Goal: Task Accomplishment & Management: Manage account settings

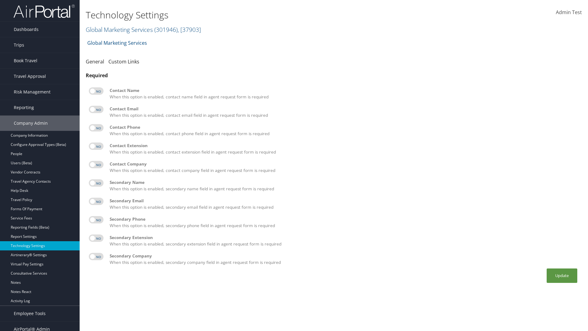
click at [96, 91] on label at bounding box center [96, 90] width 15 height 7
click at [96, 91] on input "checkbox" at bounding box center [94, 92] width 4 height 4
checkbox input "true"
click at [96, 109] on label at bounding box center [96, 109] width 15 height 7
click at [96, 109] on input "checkbox" at bounding box center [94, 110] width 4 height 4
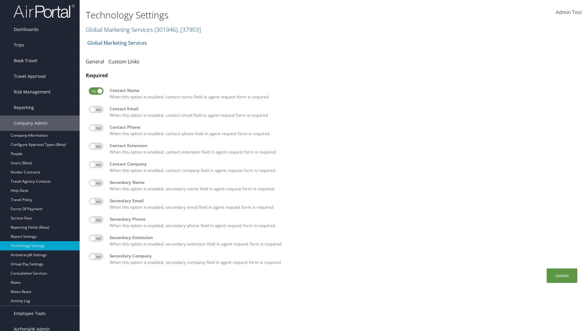
checkbox input "true"
click at [96, 128] on label at bounding box center [96, 127] width 15 height 7
click at [96, 128] on input "checkbox" at bounding box center [94, 129] width 4 height 4
checkbox input "true"
click at [96, 146] on label at bounding box center [96, 145] width 15 height 7
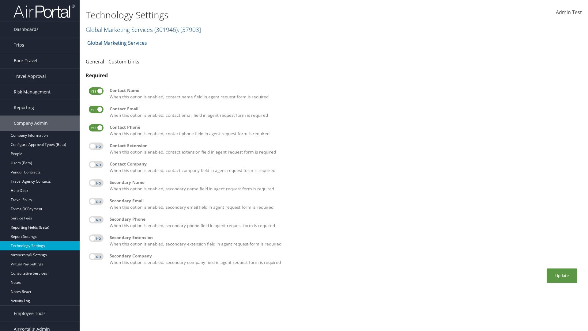
click at [96, 146] on input "checkbox" at bounding box center [94, 147] width 4 height 4
checkbox input "true"
click at [96, 165] on label at bounding box center [96, 164] width 15 height 7
click at [96, 165] on input "checkbox" at bounding box center [94, 166] width 4 height 4
checkbox input "true"
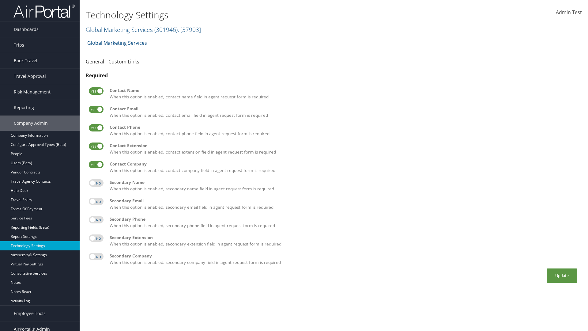
click at [96, 183] on label at bounding box center [96, 182] width 15 height 7
click at [96, 183] on input "checkbox" at bounding box center [94, 184] width 4 height 4
checkbox input "true"
click at [96, 201] on label at bounding box center [96, 201] width 15 height 7
click at [96, 201] on input "checkbox" at bounding box center [94, 202] width 4 height 4
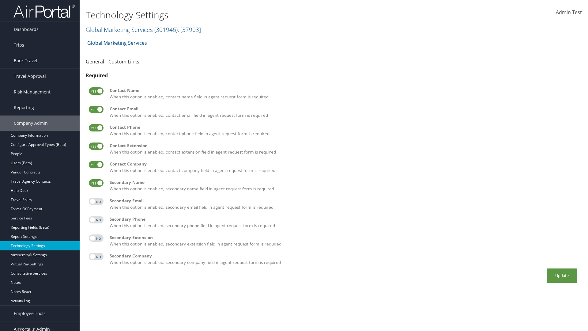
checkbox input "true"
click at [96, 220] on label at bounding box center [96, 219] width 15 height 7
click at [96, 220] on input "checkbox" at bounding box center [94, 221] width 4 height 4
checkbox input "true"
click at [96, 238] on label at bounding box center [96, 237] width 15 height 7
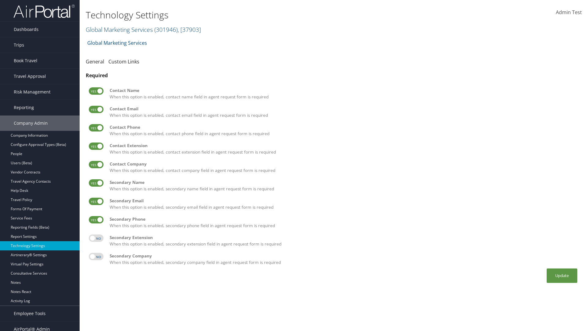
click at [96, 238] on input "checkbox" at bounding box center [94, 239] width 4 height 4
checkbox input "true"
click at [96, 256] on label at bounding box center [96, 256] width 15 height 7
click at [96, 256] on input "checkbox" at bounding box center [94, 258] width 4 height 4
checkbox input "true"
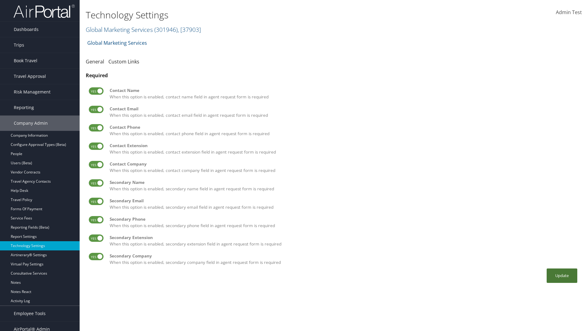
click at [562, 275] on button "Update" at bounding box center [562, 275] width 31 height 14
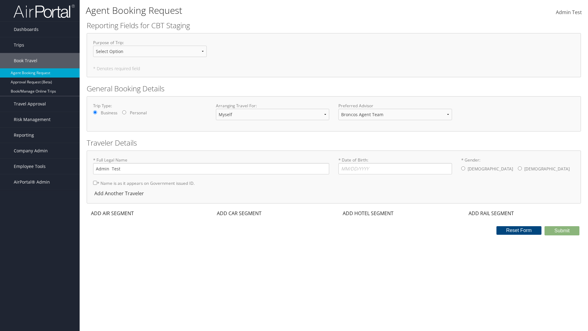
click at [112, 213] on div "ADD AIR SEGMENT" at bounding box center [112, 213] width 50 height 7
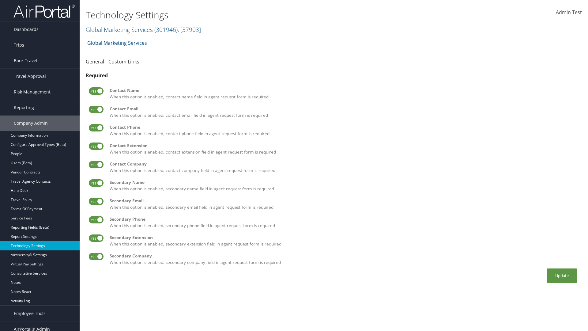
click at [96, 91] on label at bounding box center [96, 90] width 15 height 7
click at [96, 91] on input "checkbox" at bounding box center [94, 92] width 4 height 4
checkbox input "false"
click at [96, 109] on label at bounding box center [96, 109] width 15 height 7
click at [96, 109] on input "checkbox" at bounding box center [94, 110] width 4 height 4
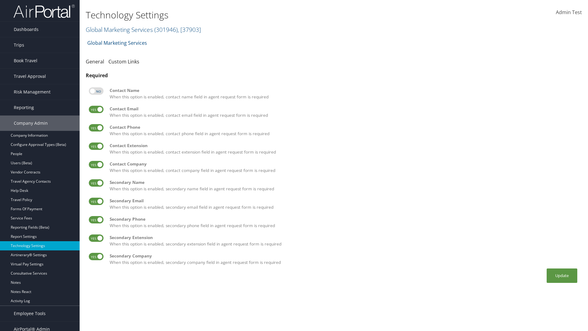
checkbox input "false"
click at [96, 128] on label at bounding box center [96, 127] width 15 height 7
click at [96, 128] on input "checkbox" at bounding box center [94, 129] width 4 height 4
checkbox input "false"
click at [96, 146] on label at bounding box center [96, 145] width 15 height 7
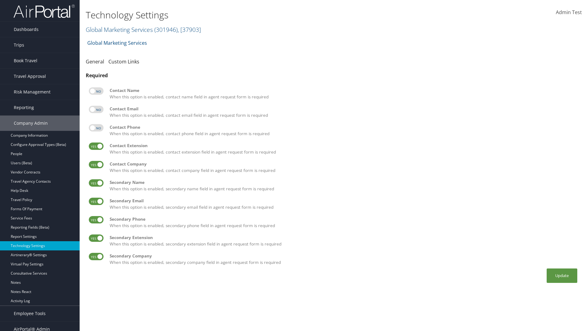
click at [96, 146] on input "checkbox" at bounding box center [94, 147] width 4 height 4
checkbox input "false"
click at [96, 165] on label at bounding box center [96, 164] width 15 height 7
click at [96, 165] on input "checkbox" at bounding box center [94, 166] width 4 height 4
checkbox input "false"
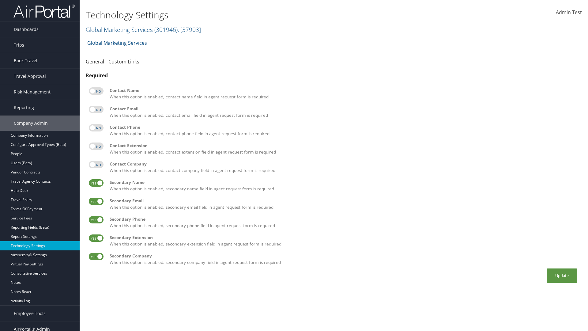
click at [96, 183] on label at bounding box center [96, 182] width 15 height 7
click at [96, 183] on input "checkbox" at bounding box center [94, 184] width 4 height 4
checkbox input "false"
click at [96, 201] on label at bounding box center [96, 201] width 15 height 7
click at [96, 201] on input "checkbox" at bounding box center [94, 202] width 4 height 4
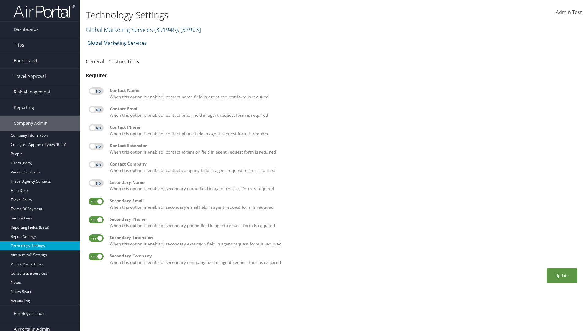
checkbox input "false"
click at [96, 220] on label at bounding box center [96, 219] width 15 height 7
click at [96, 220] on input "checkbox" at bounding box center [94, 221] width 4 height 4
checkbox input "false"
click at [96, 238] on label at bounding box center [96, 237] width 15 height 7
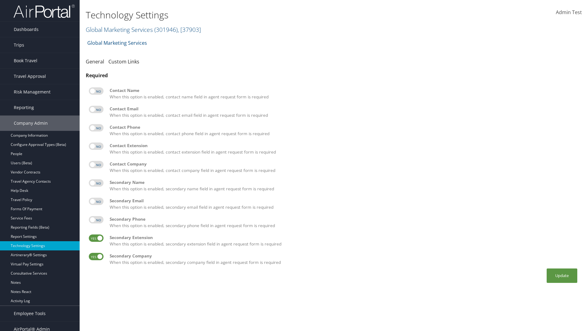
click at [96, 238] on input "checkbox" at bounding box center [94, 239] width 4 height 4
checkbox input "false"
click at [96, 256] on label at bounding box center [96, 256] width 15 height 7
click at [96, 256] on input "checkbox" at bounding box center [94, 258] width 4 height 4
checkbox input "false"
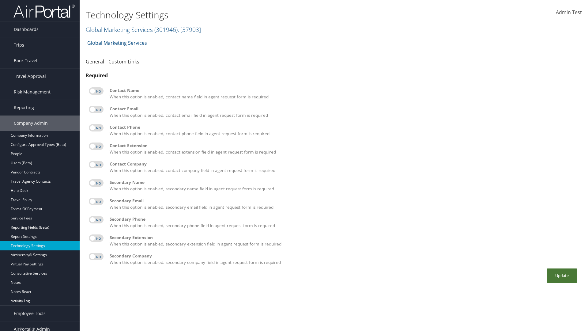
click at [562, 275] on button "Update" at bounding box center [562, 275] width 31 height 14
